Goal: Task Accomplishment & Management: Complete application form

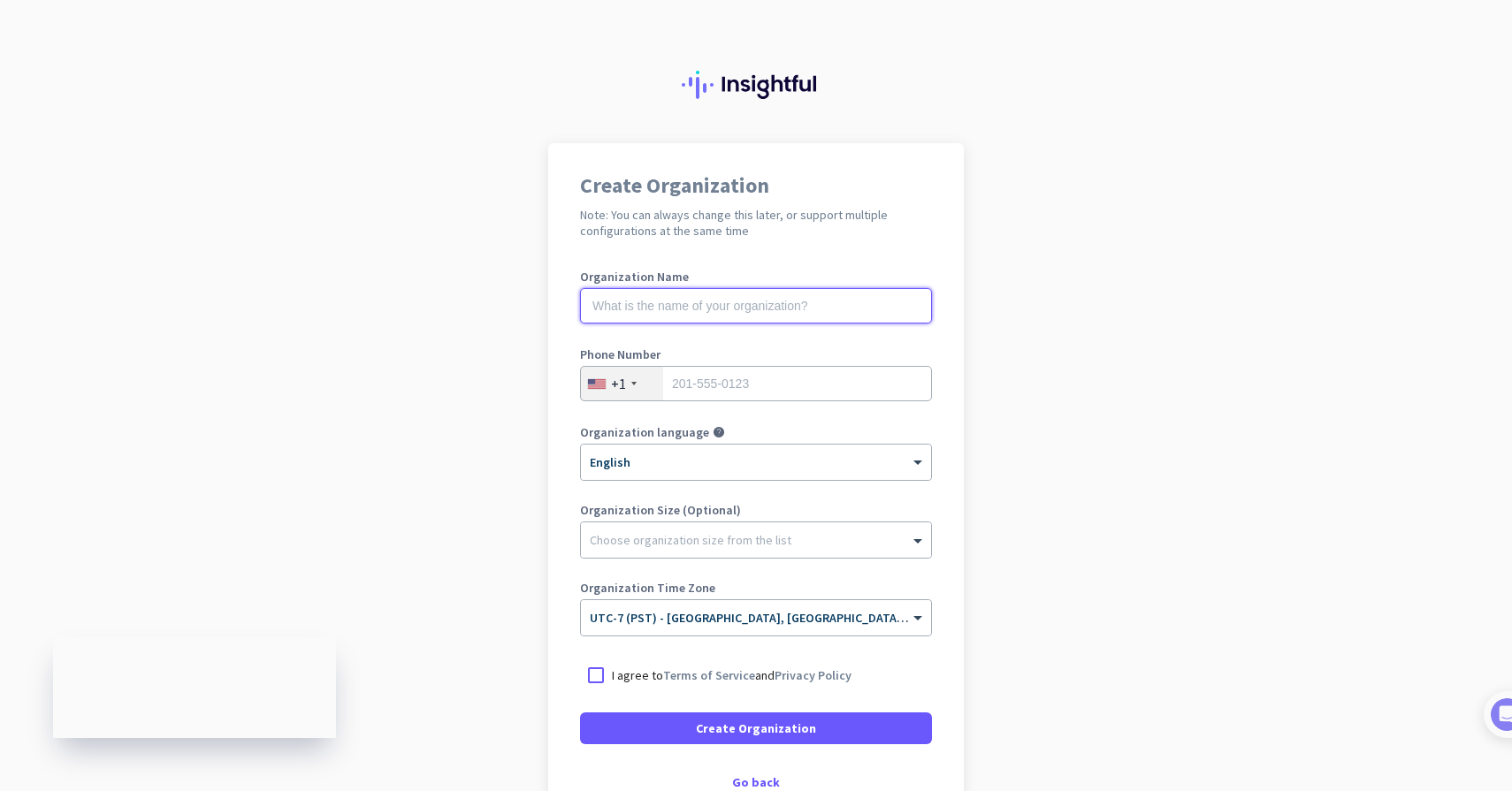
click at [740, 304] on input "text" at bounding box center [756, 306] width 352 height 36
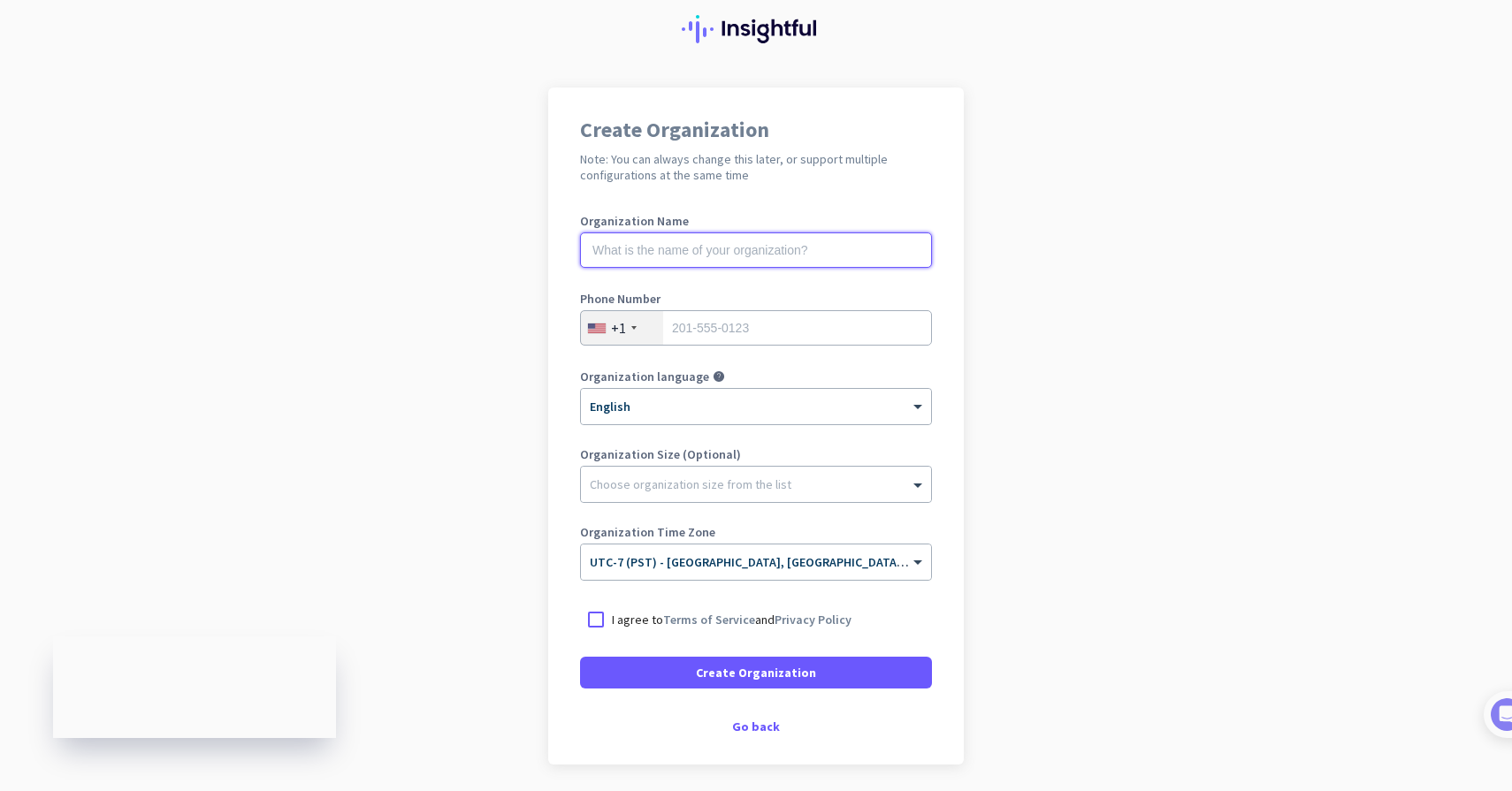
scroll to position [57, 0]
type input "Mercor"
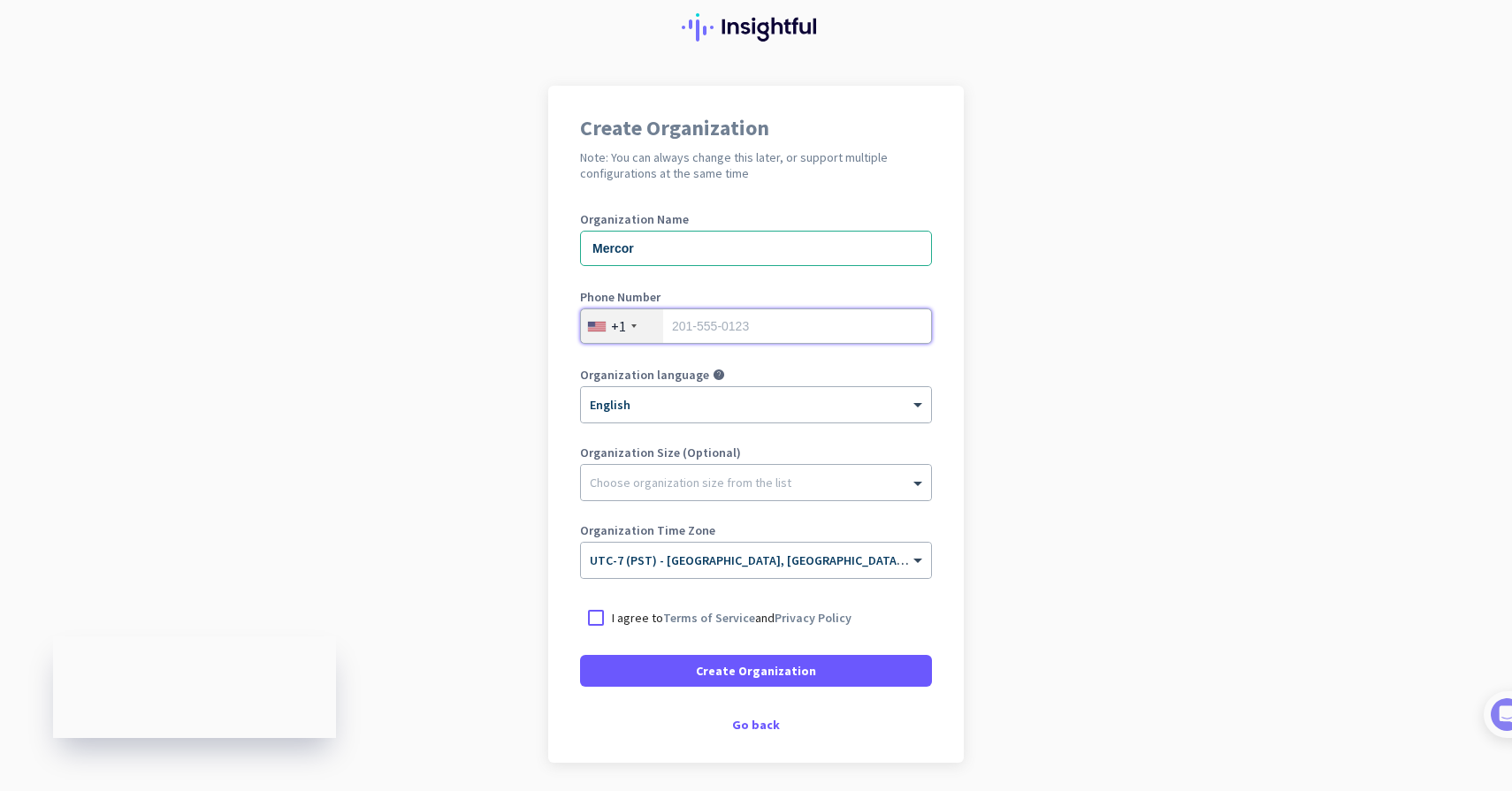
click at [730, 326] on input "tel" at bounding box center [756, 326] width 352 height 36
type input "4086919108"
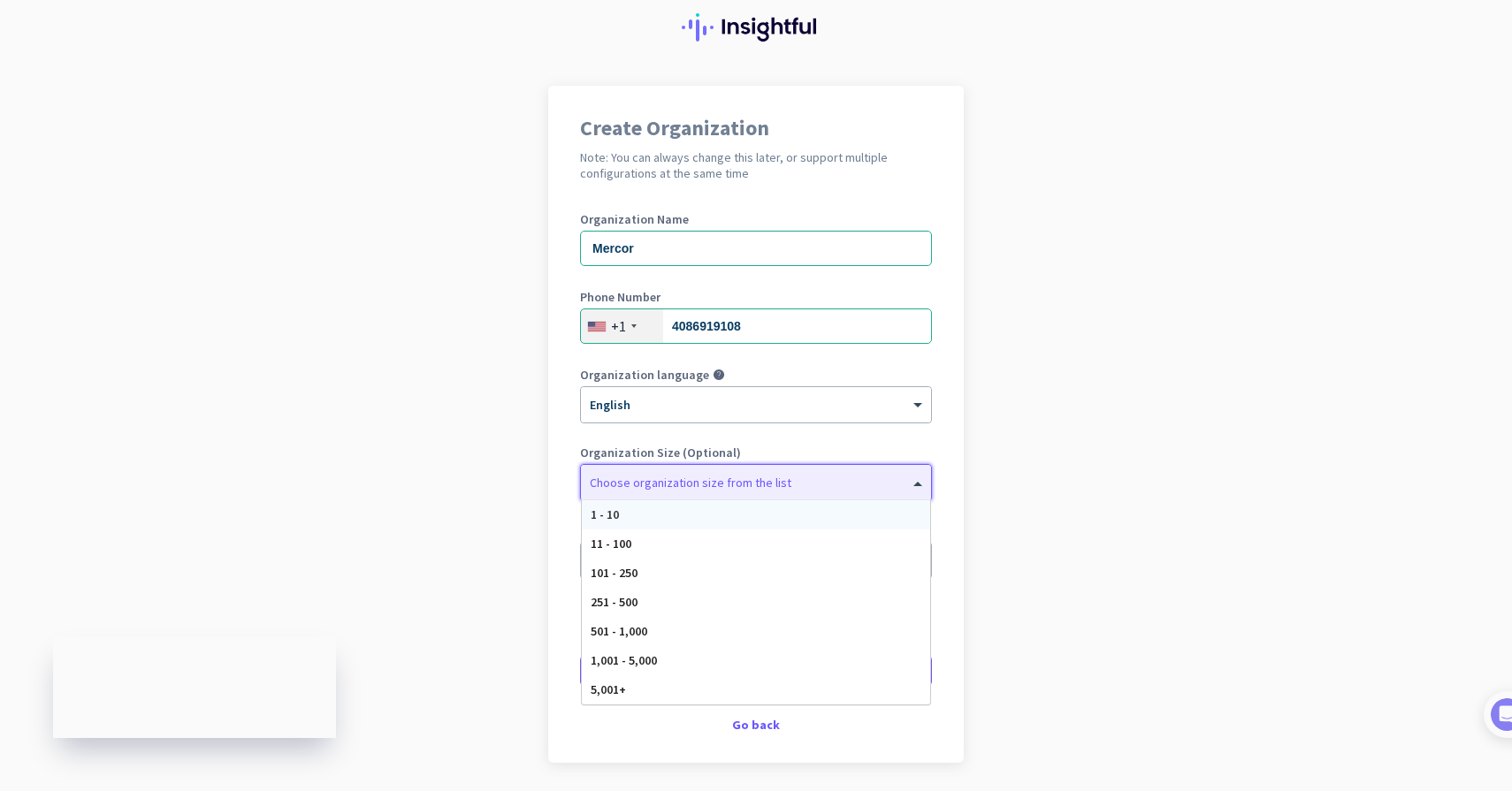
click at [670, 468] on div "Choose organization size from the list" at bounding box center [756, 483] width 350 height 36
click at [977, 470] on app-onboarding-organization "Create Organization Note: You can always change this later, or support multiple…" at bounding box center [756, 468] width 1512 height 765
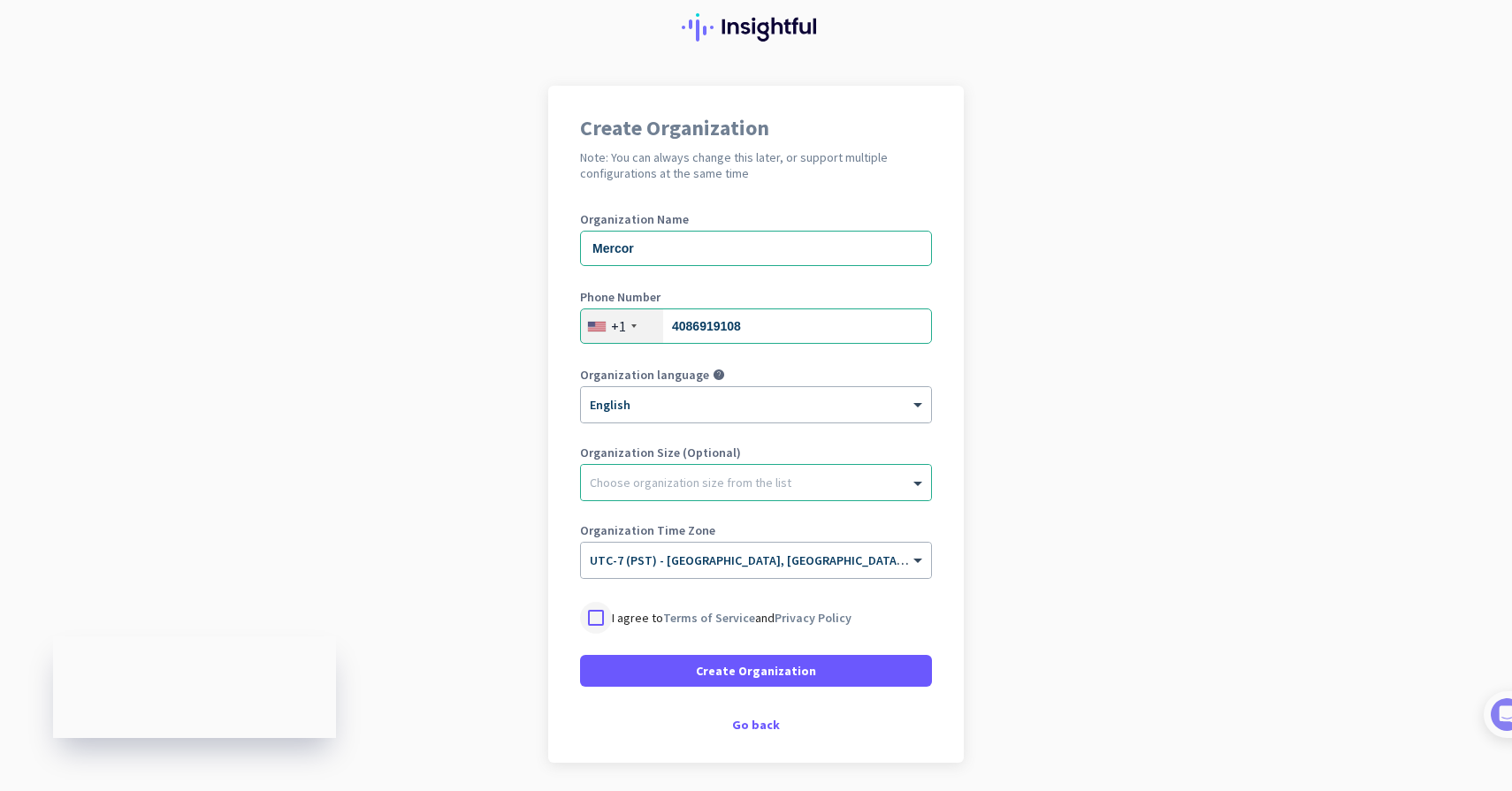
click at [594, 620] on div at bounding box center [596, 618] width 32 height 32
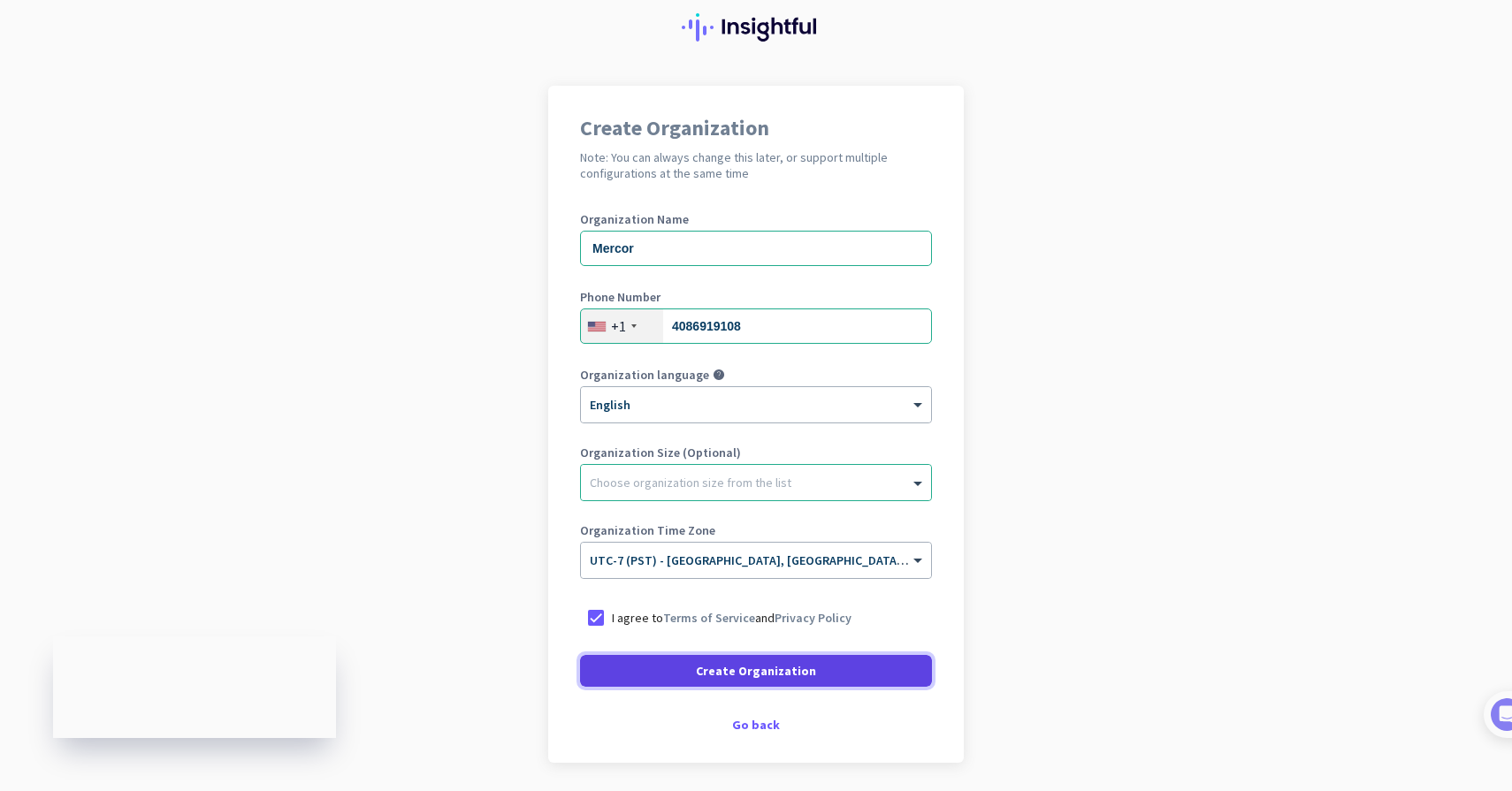
click at [661, 673] on span at bounding box center [756, 671] width 352 height 42
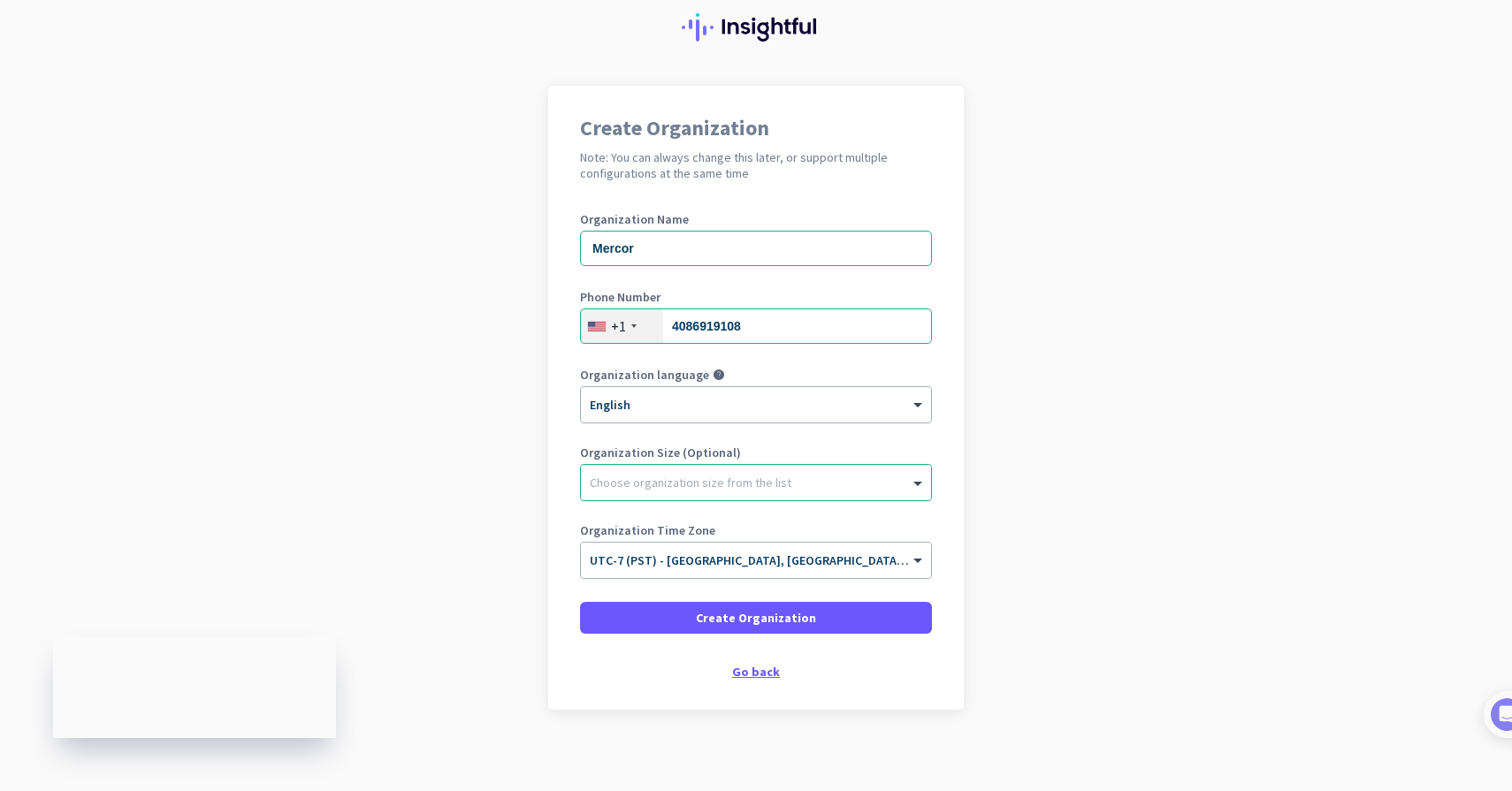
click at [754, 670] on div "Go back" at bounding box center [756, 672] width 352 height 13
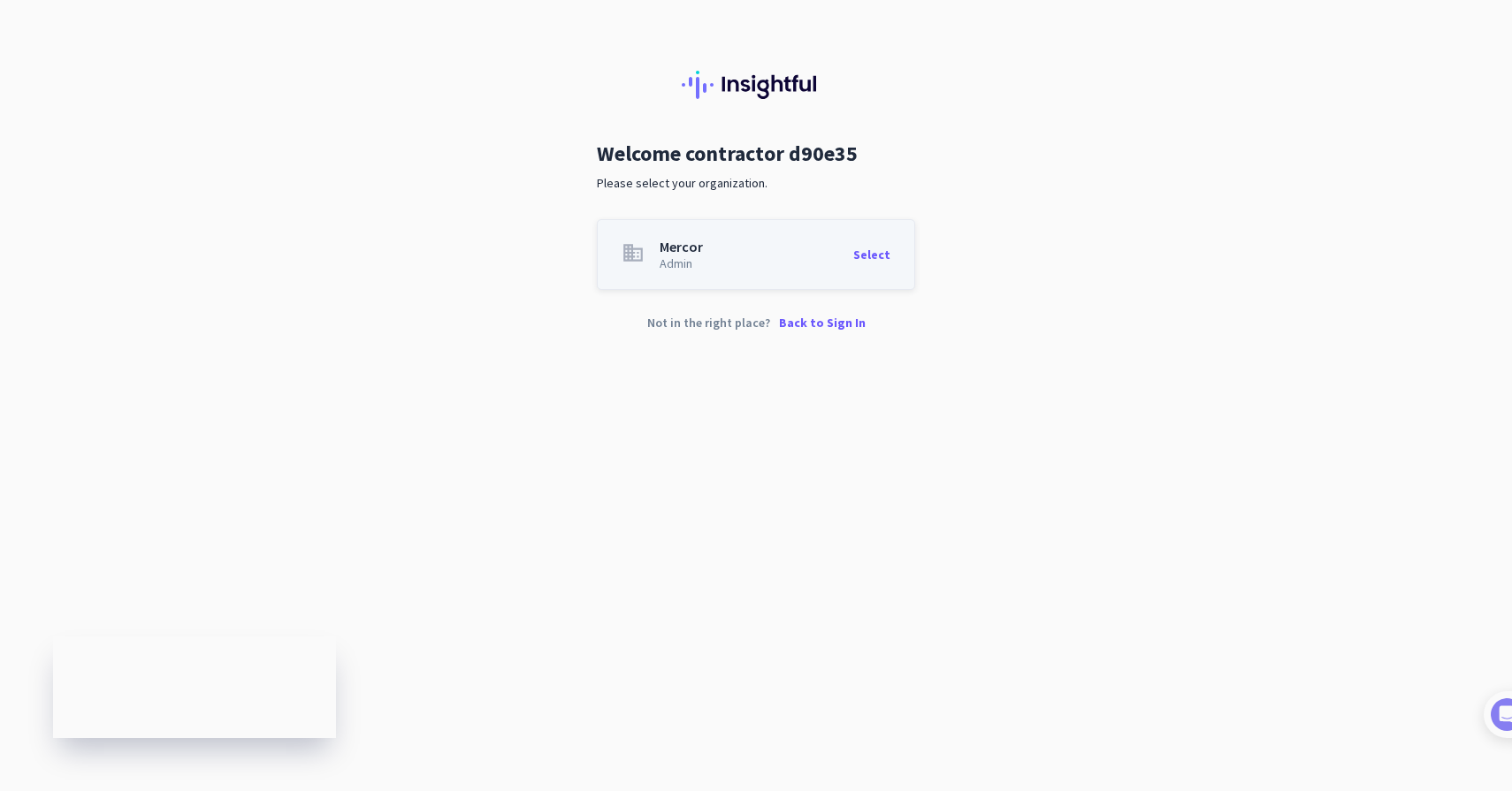
click at [868, 259] on div "Select" at bounding box center [872, 255] width 38 height 30
